Goal: Check status: Check status

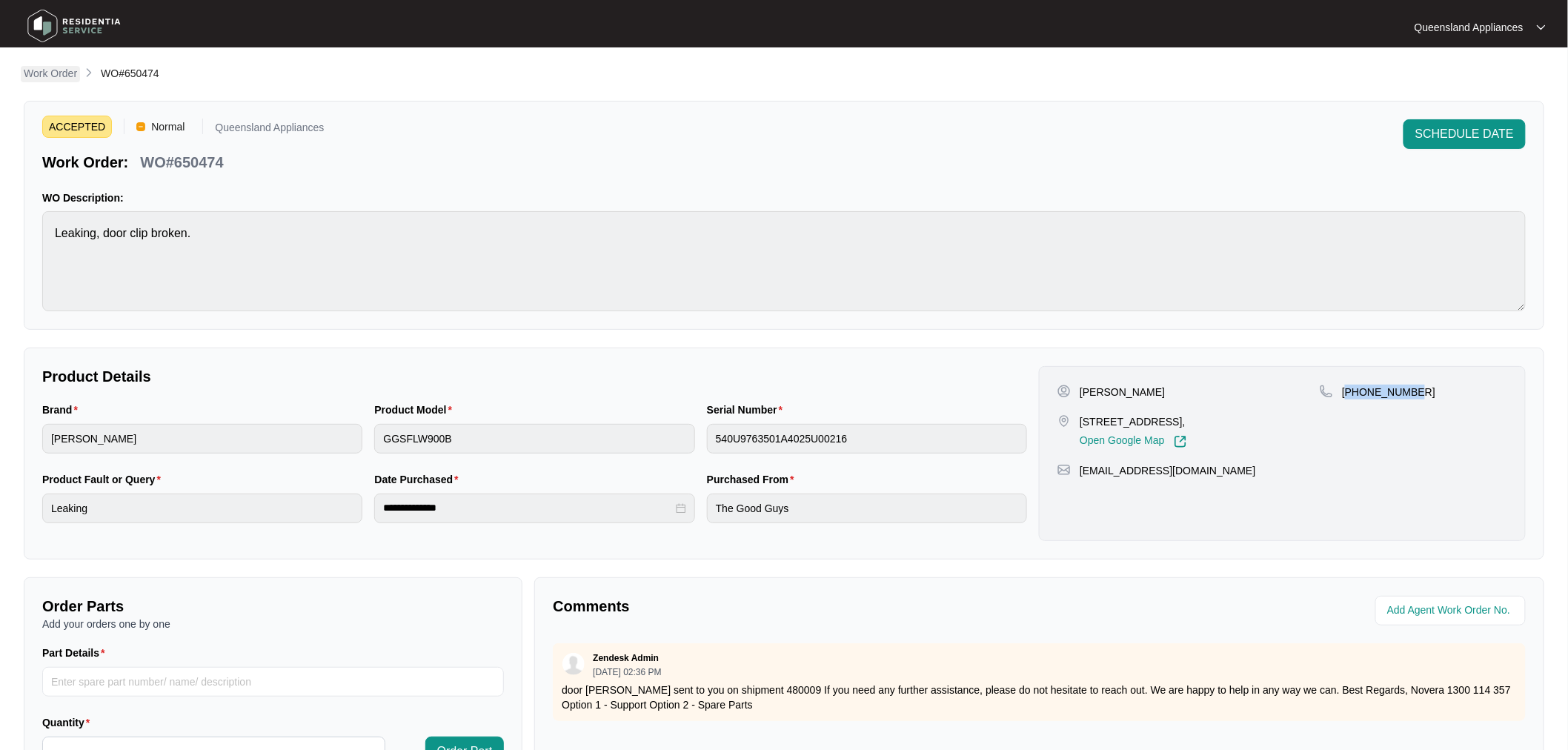
click at [65, 72] on p "Work Order" at bounding box center [50, 73] width 53 height 15
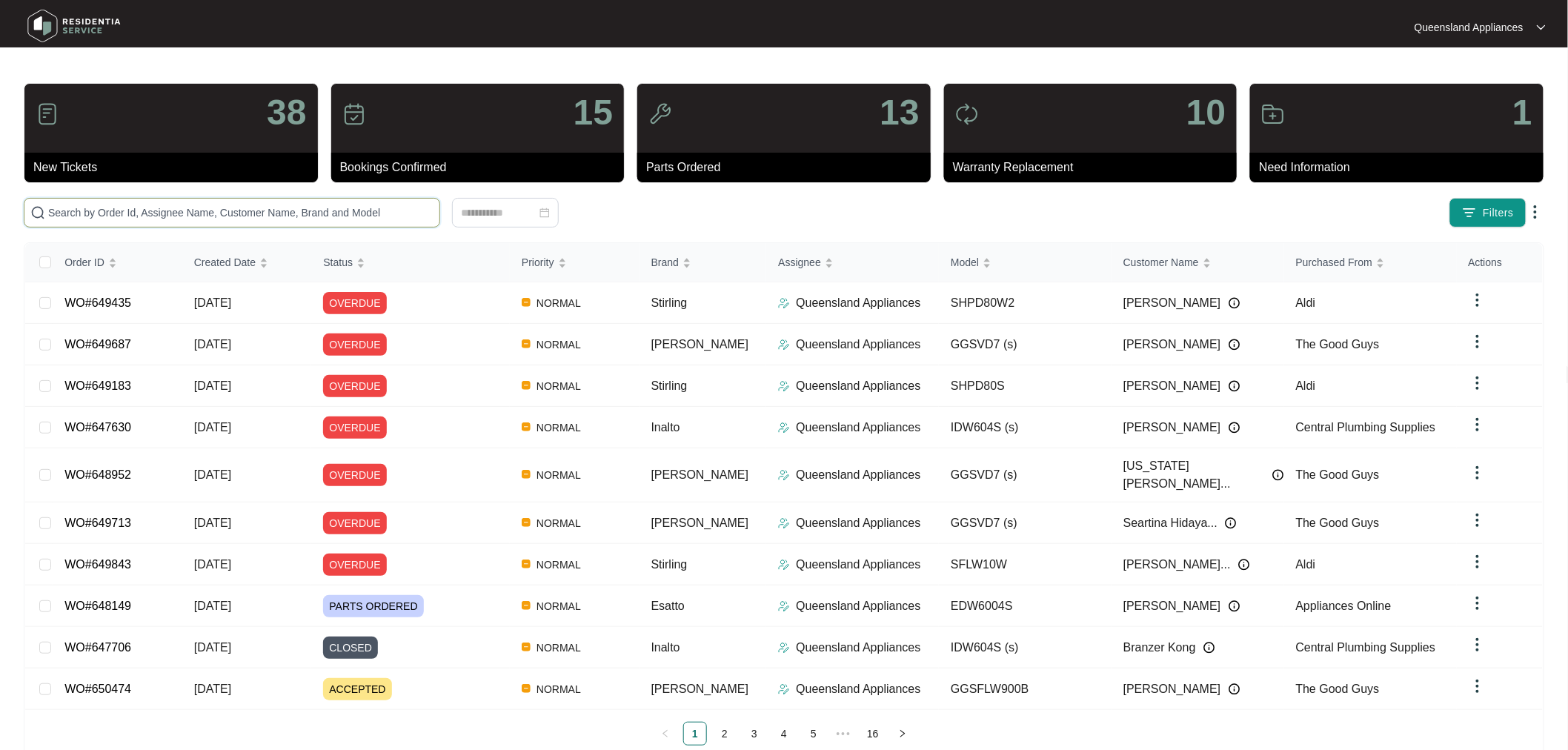
click at [121, 213] on input "text" at bounding box center [241, 212] width 386 height 17
paste input "650493"
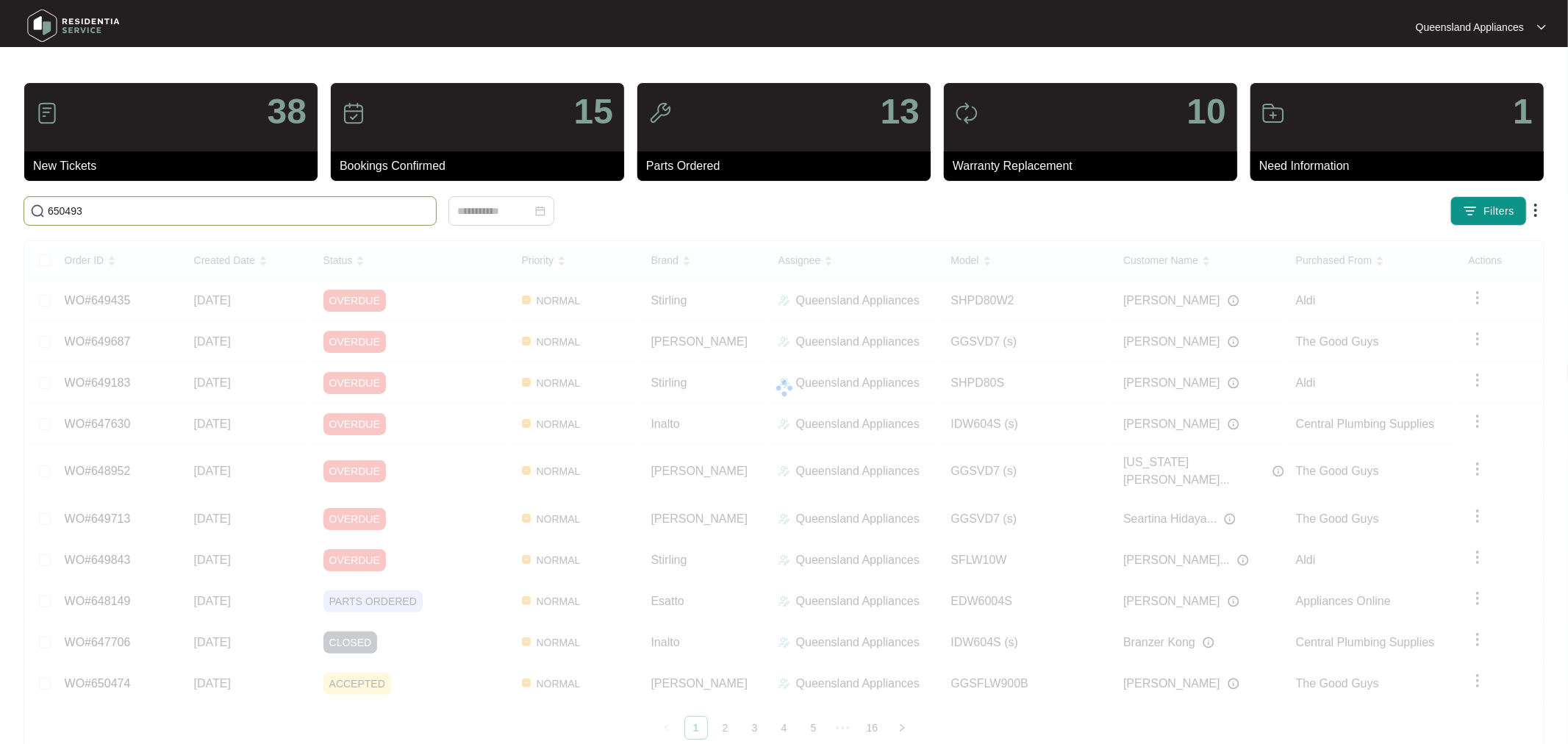
type input "650493"
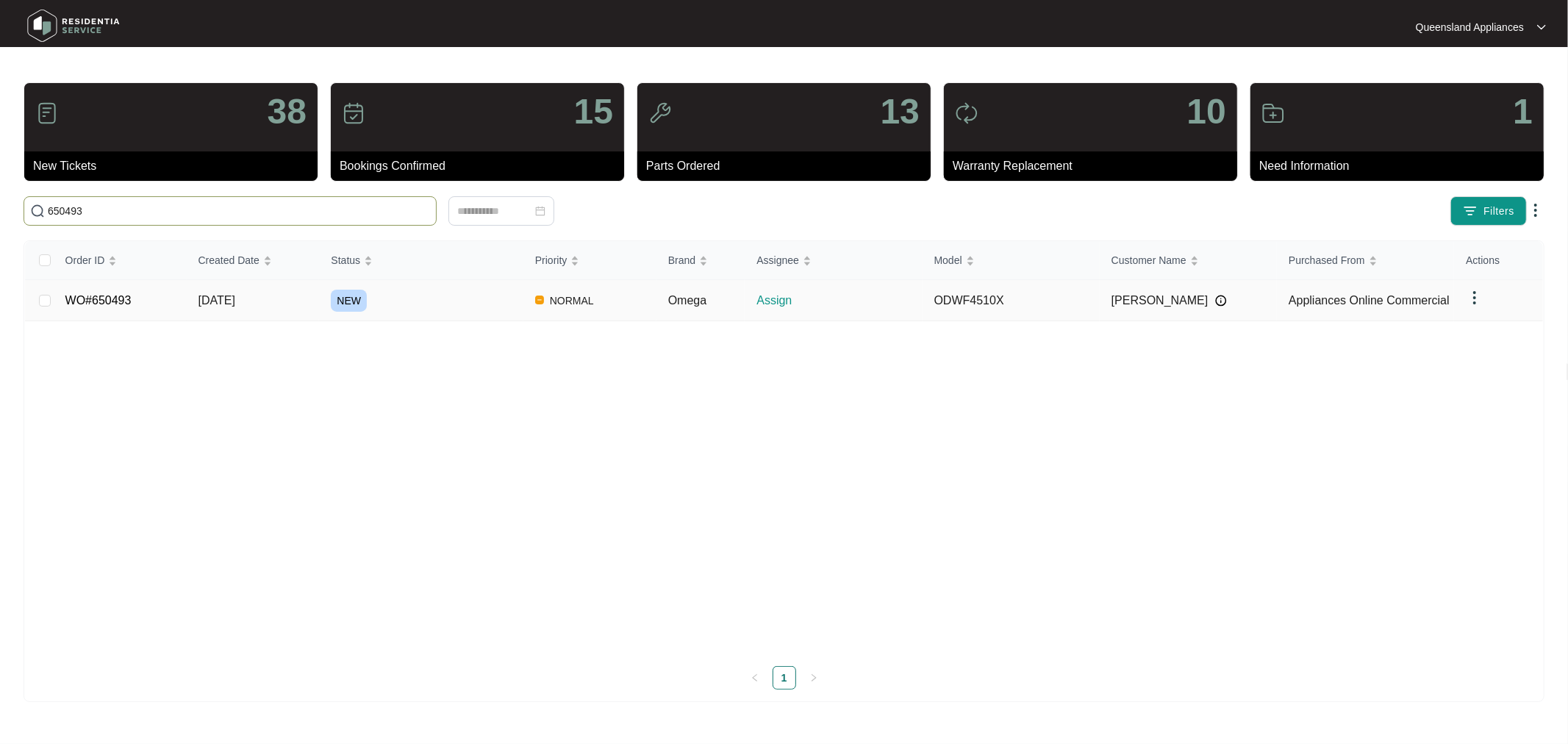
click at [95, 296] on link "WO#650493" at bounding box center [98, 301] width 66 height 12
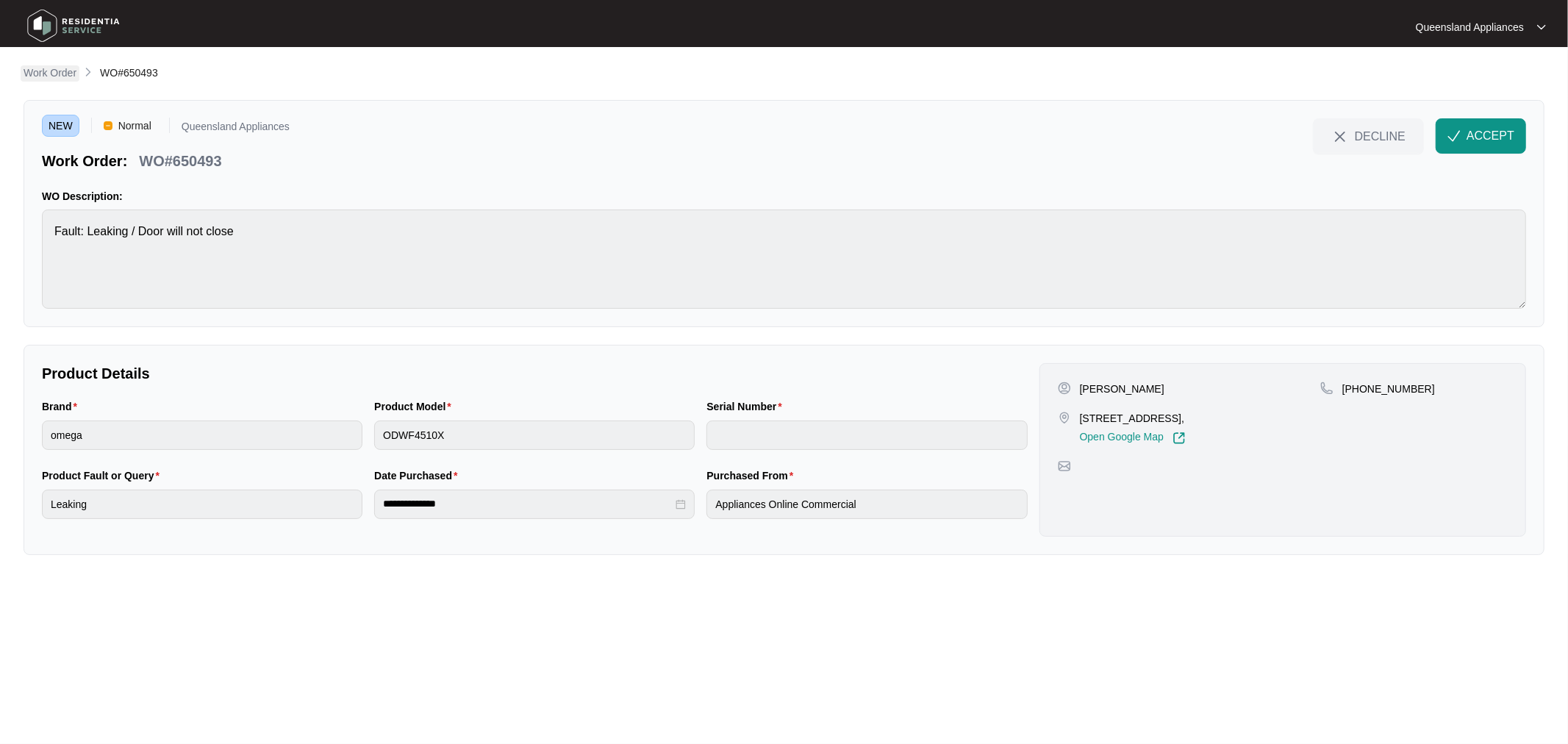
click at [62, 77] on p "Work Order" at bounding box center [50, 73] width 53 height 15
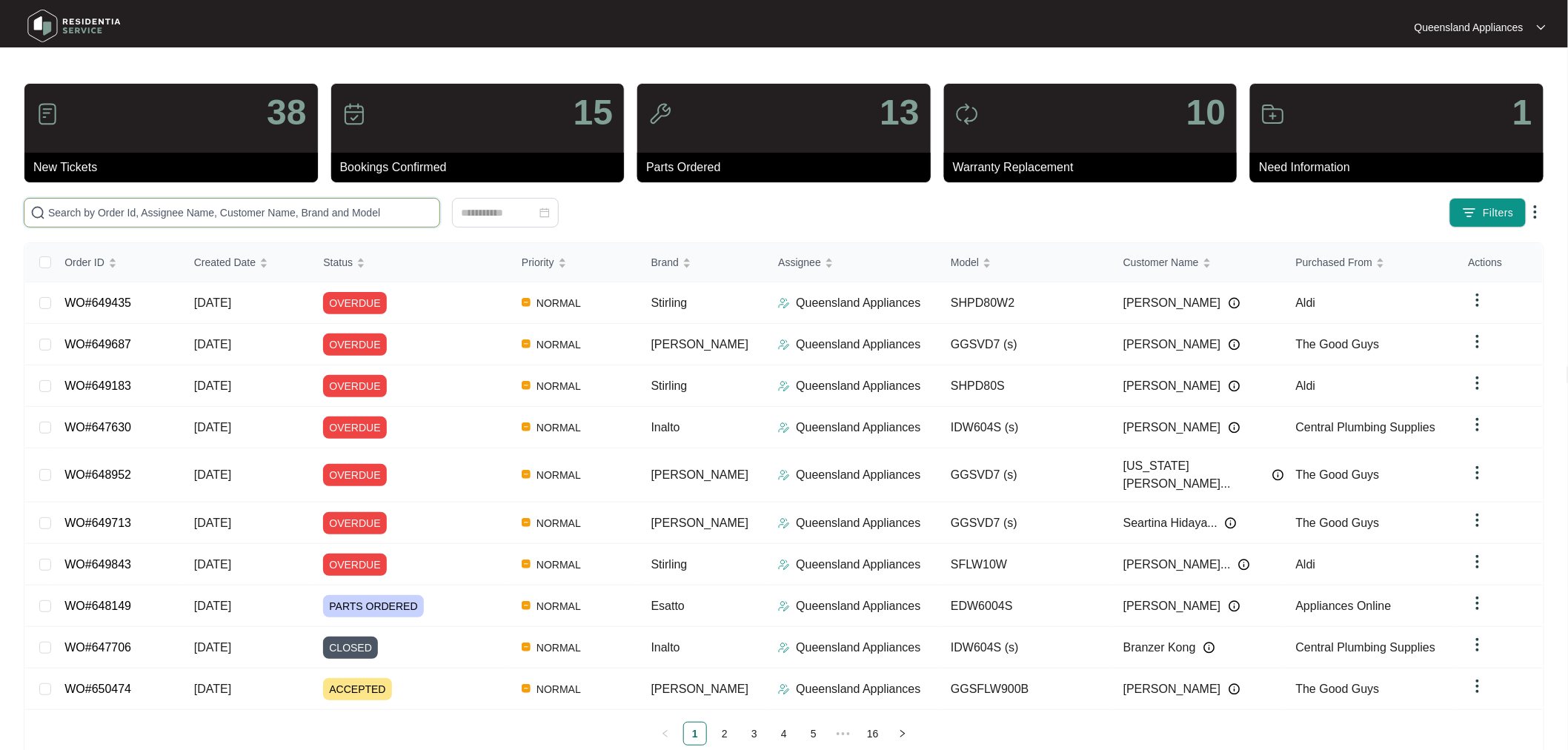
click at [233, 216] on input "text" at bounding box center [241, 212] width 386 height 17
paste input "650493"
type input "650493"
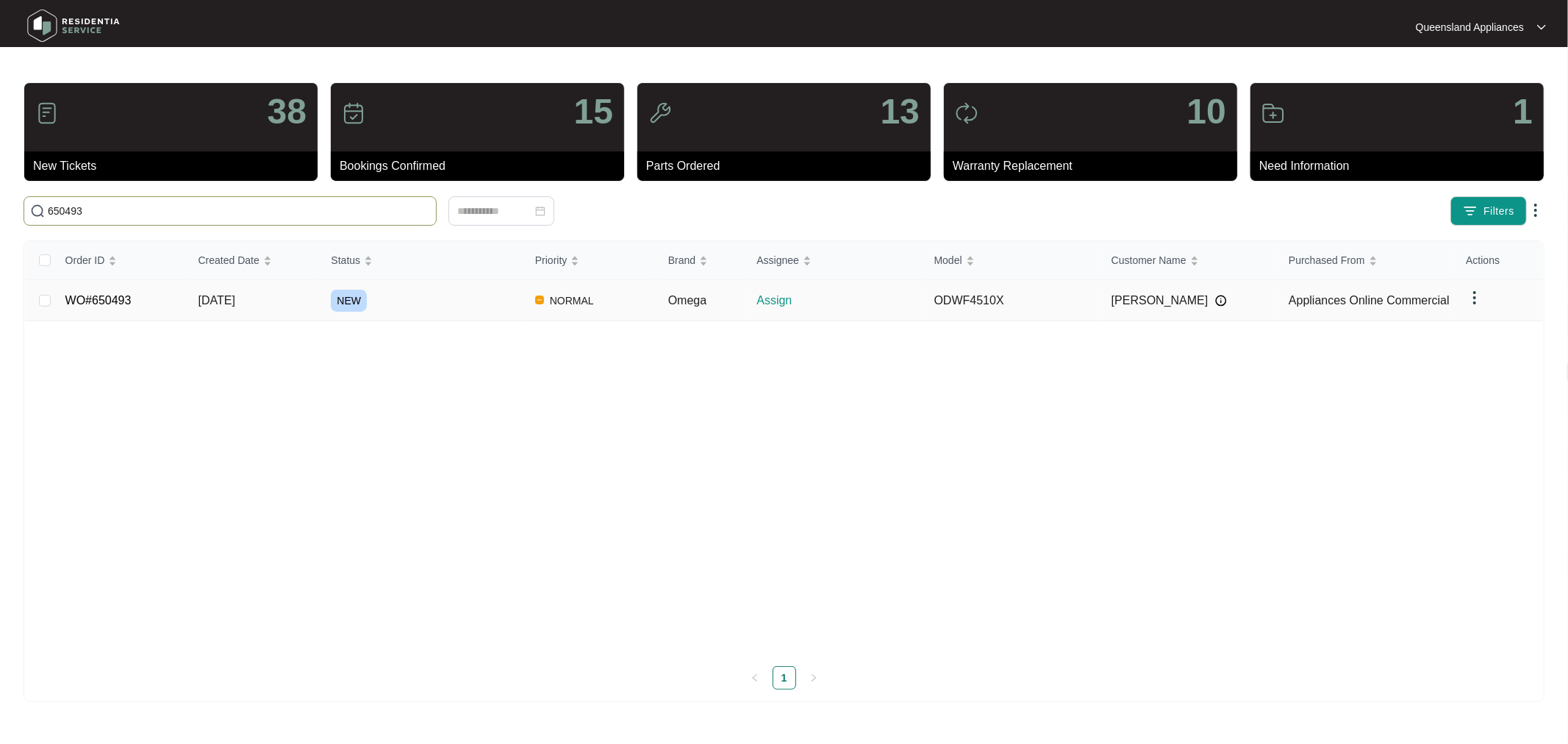
click at [108, 301] on link "WO#650493" at bounding box center [98, 301] width 66 height 12
